Goal: Task Accomplishment & Management: Use online tool/utility

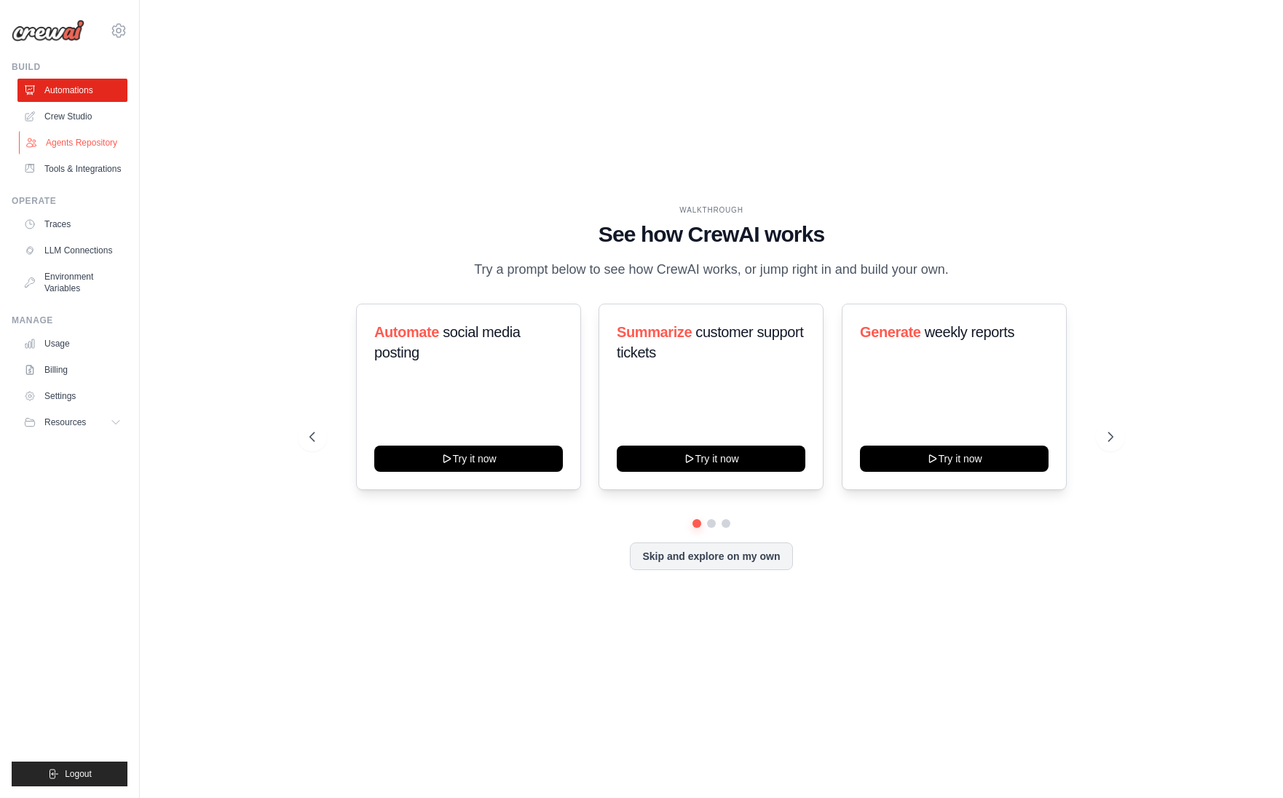
click at [91, 150] on link "Agents Repository" at bounding box center [74, 142] width 110 height 23
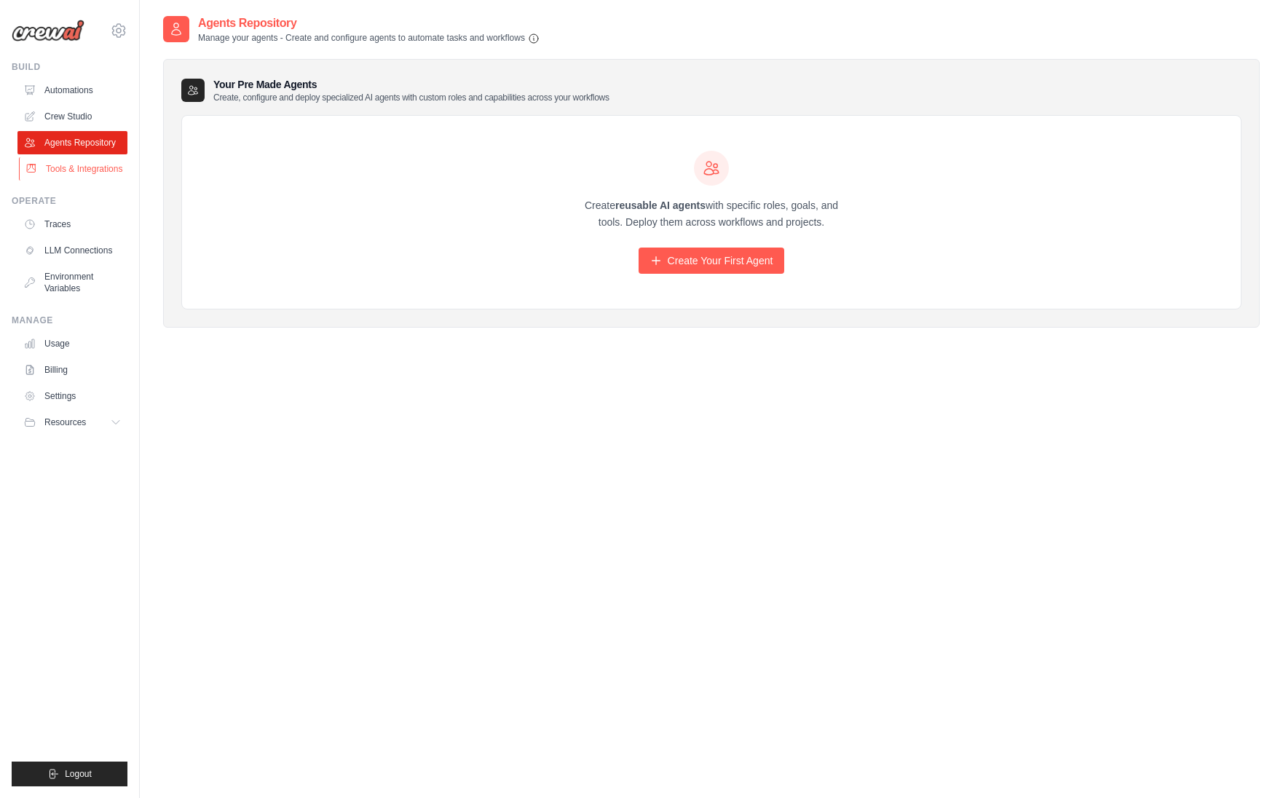
click at [79, 171] on link "Tools & Integrations" at bounding box center [74, 168] width 110 height 23
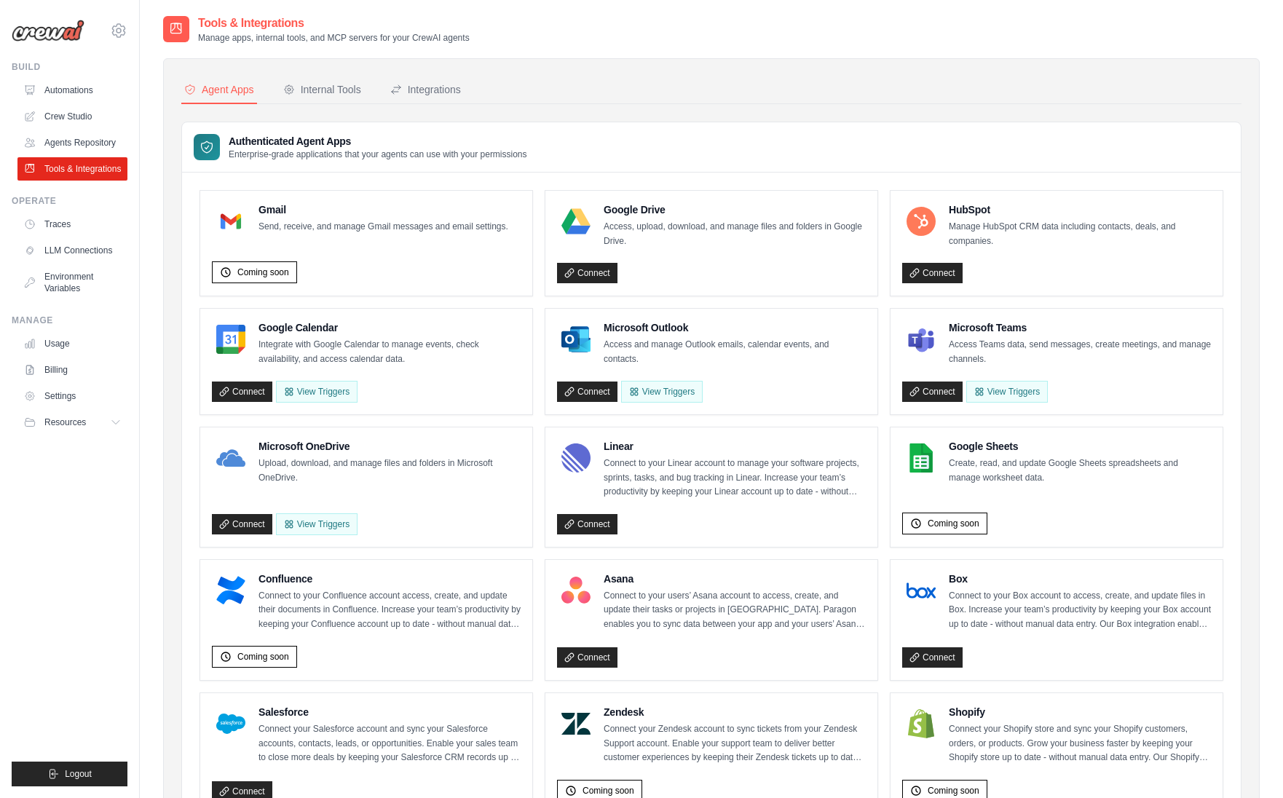
click at [651, 350] on p "Access and manage Outlook emails, calendar events, and contacts." at bounding box center [735, 352] width 262 height 28
click at [666, 395] on button "View Triggers" at bounding box center [662, 391] width 82 height 22
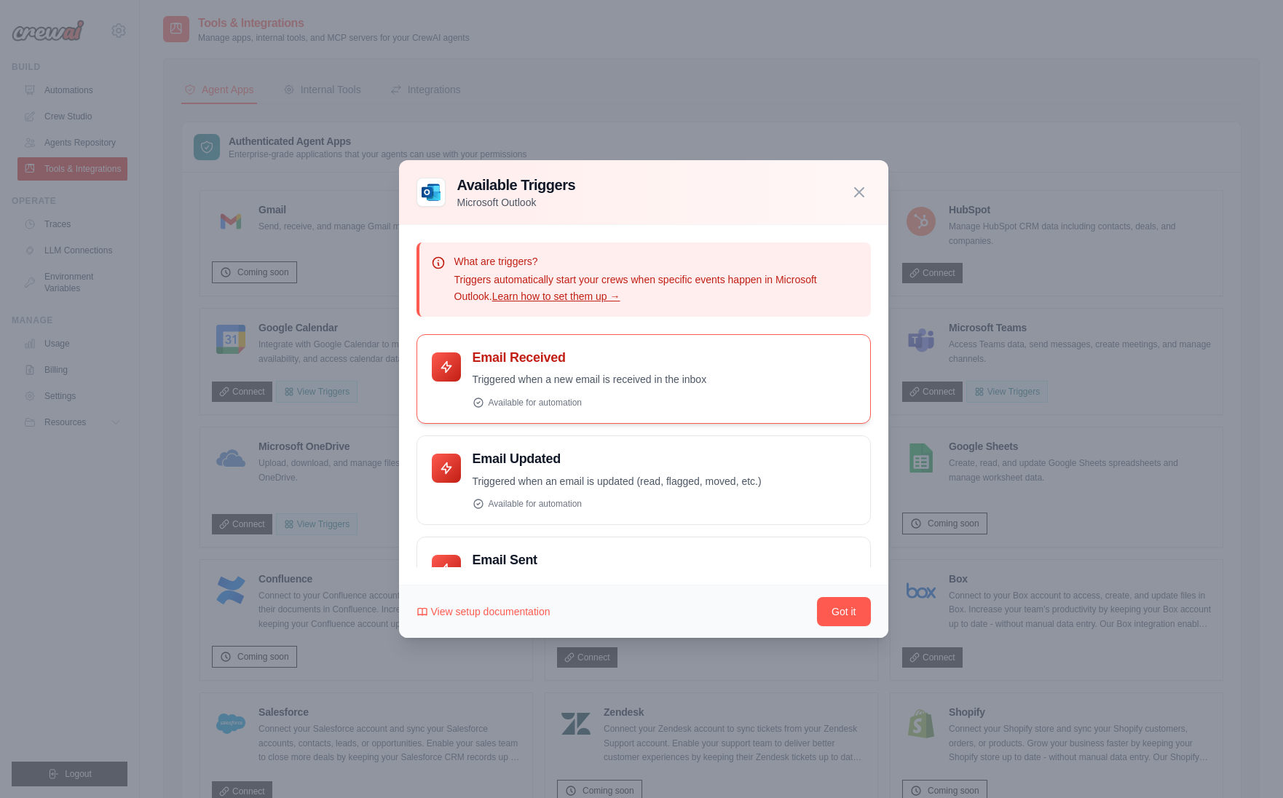
click at [523, 358] on h4 "Email Received" at bounding box center [664, 358] width 383 height 17
click at [851, 611] on button "Got it" at bounding box center [843, 611] width 53 height 29
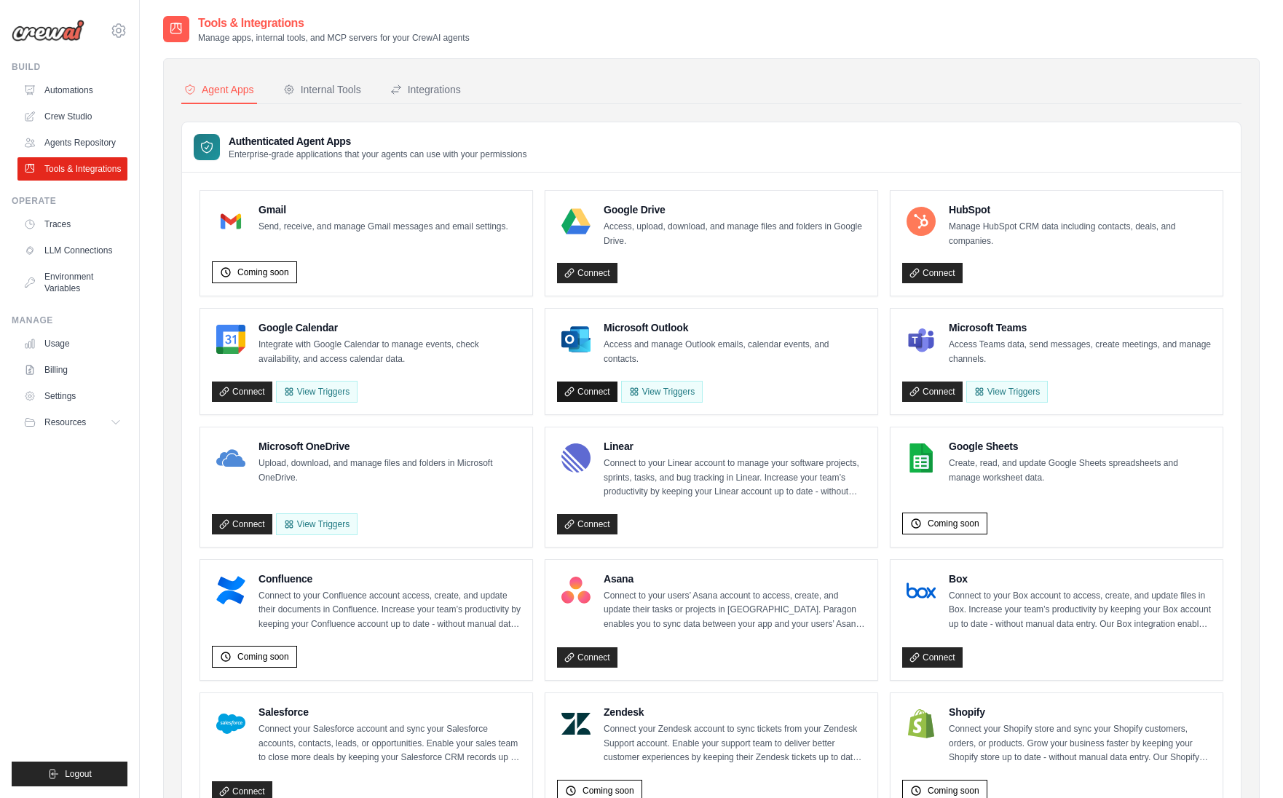
click at [589, 392] on link "Connect" at bounding box center [587, 392] width 60 height 20
click at [320, 90] on div "Internal Tools" at bounding box center [322, 89] width 78 height 15
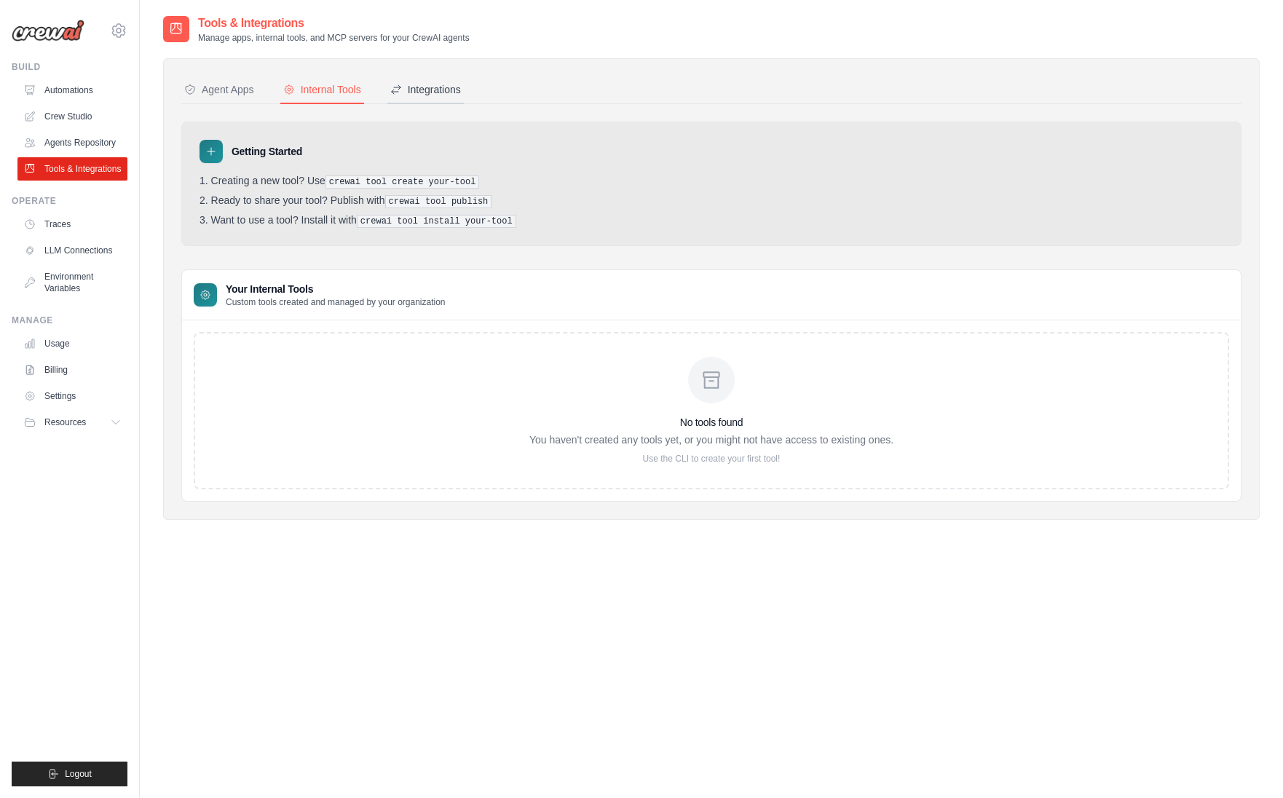
click at [442, 96] on div "Integrations" at bounding box center [425, 89] width 71 height 15
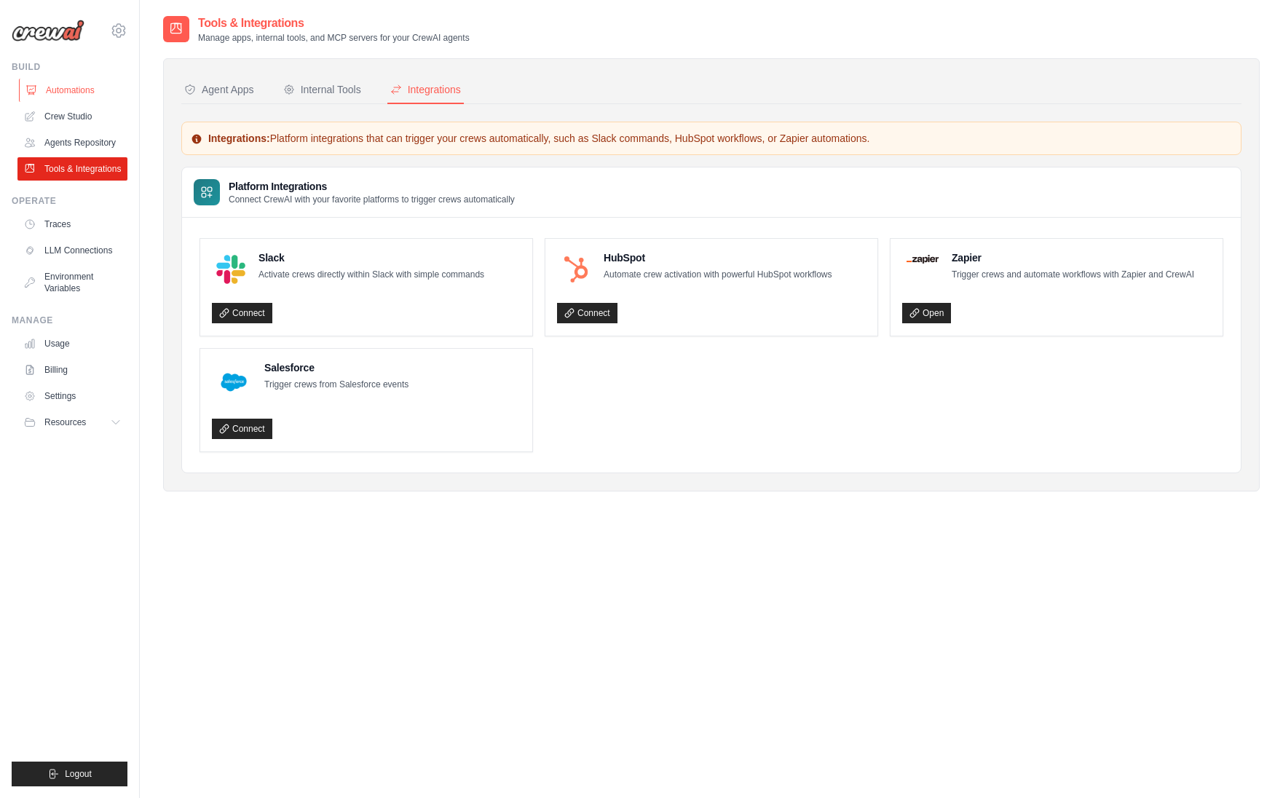
click at [68, 92] on link "Automations" at bounding box center [74, 90] width 110 height 23
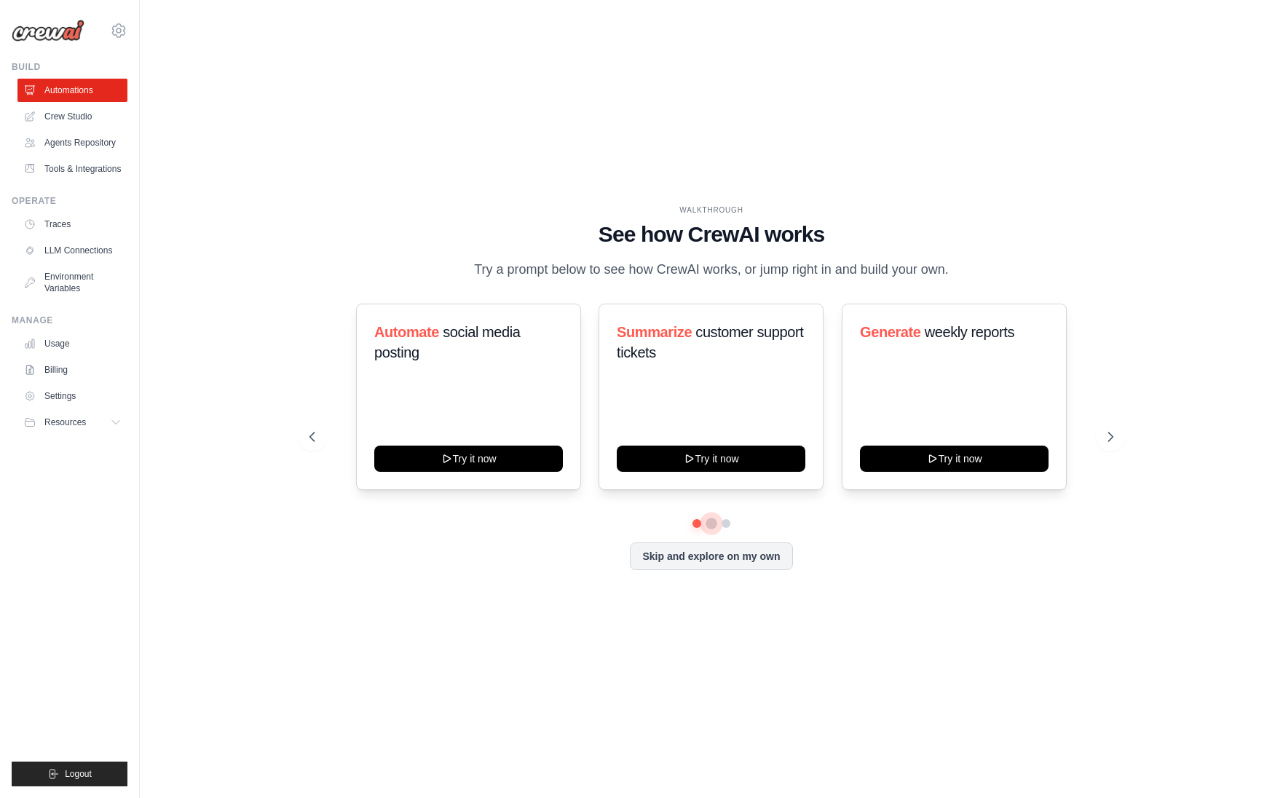
click at [711, 525] on button at bounding box center [712, 524] width 12 height 12
click at [727, 526] on button at bounding box center [726, 524] width 12 height 12
click at [56, 346] on link "Usage" at bounding box center [74, 343] width 110 height 23
